Goal: Transaction & Acquisition: Purchase product/service

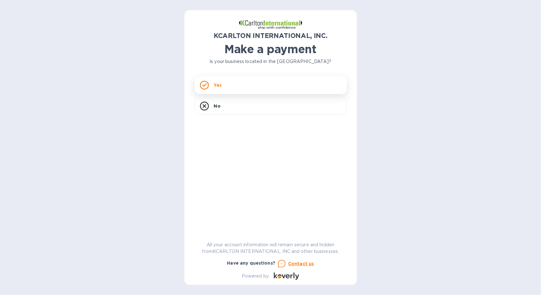
click at [257, 86] on div "Yes" at bounding box center [271, 85] width 152 height 18
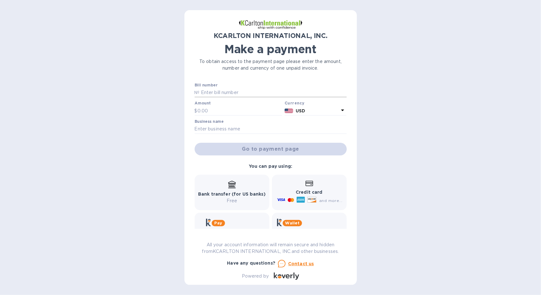
click at [225, 92] on input "text" at bounding box center [273, 93] width 147 height 10
type input "35250231"
click at [220, 110] on input "text" at bounding box center [240, 111] width 85 height 10
type input "2,800"
click at [237, 131] on input "text" at bounding box center [271, 130] width 152 height 10
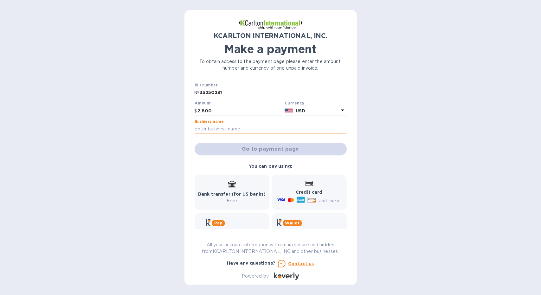
type input "Comtech Int'l Corp"
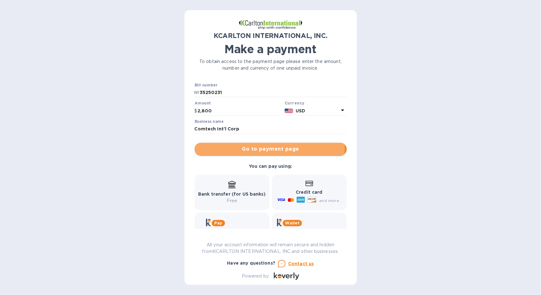
click at [253, 147] on span "Go to payment page" at bounding box center [271, 150] width 142 height 8
